Goal: Transaction & Acquisition: Purchase product/service

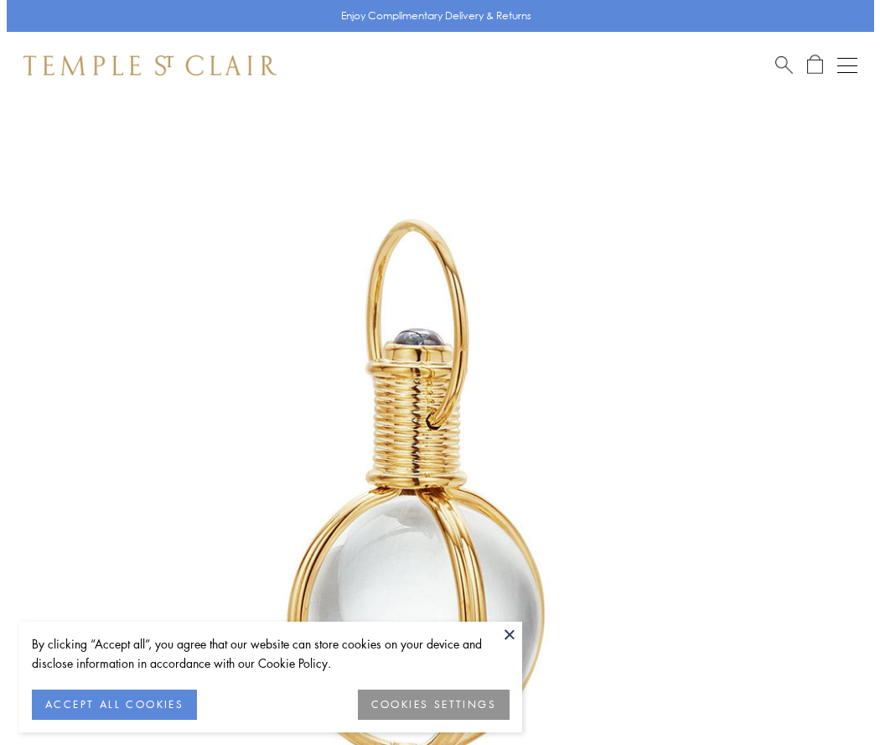
scroll to position [425, 0]
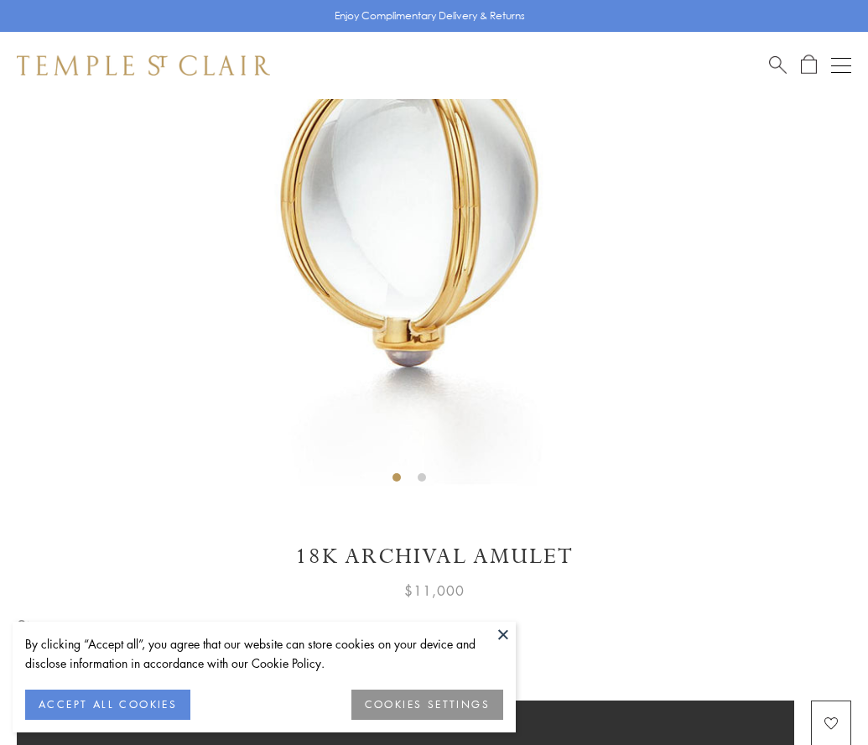
click at [405, 721] on span "Add to bag" at bounding box center [405, 723] width 88 height 18
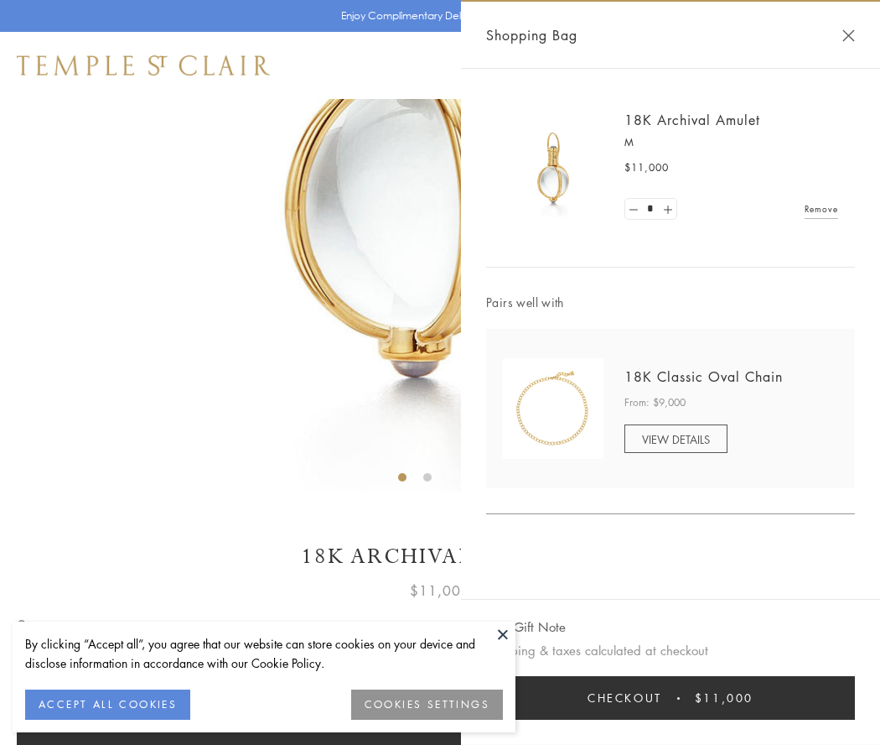
click at [671, 698] on button "Checkout $11,000" at bounding box center [670, 698] width 369 height 44
